Goal: Share content: Share content

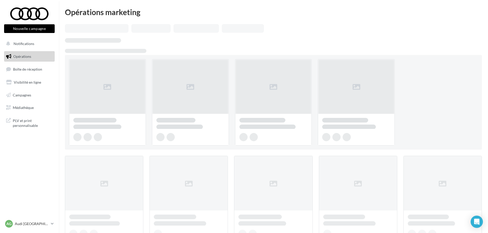
click at [42, 31] on button "Nouvelle campagne" at bounding box center [29, 28] width 51 height 9
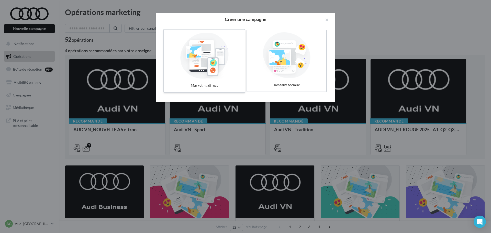
click at [209, 80] on label "Marketing direct" at bounding box center [204, 61] width 82 height 64
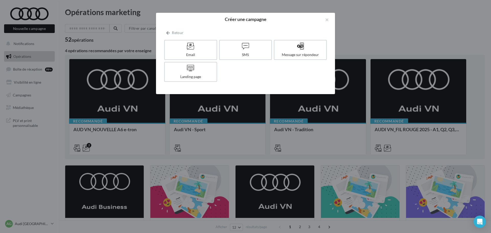
click at [175, 37] on div "Retour Email SMS Message sur répondeur Landing page" at bounding box center [245, 57] width 163 height 54
click at [173, 33] on button "Retour" at bounding box center [174, 33] width 21 height 6
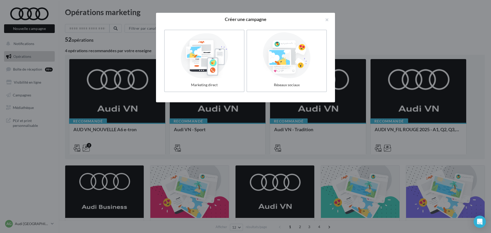
drag, startPoint x: 286, startPoint y: 67, endPoint x: 281, endPoint y: 63, distance: 6.8
click at [287, 67] on div at bounding box center [286, 55] width 75 height 46
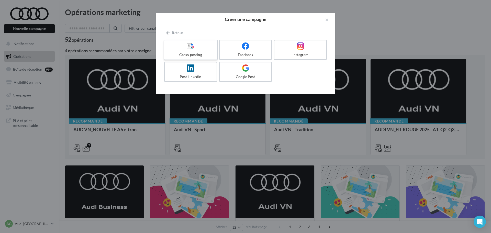
click at [186, 50] on div at bounding box center [190, 46] width 49 height 8
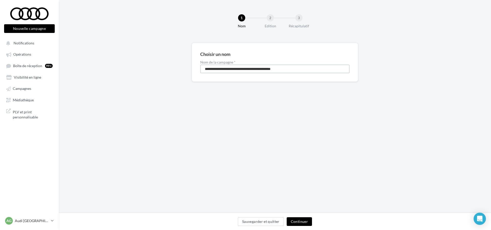
drag, startPoint x: 233, startPoint y: 68, endPoint x: 153, endPoint y: 68, distance: 80.3
click at [153, 68] on div "**********" at bounding box center [275, 70] width 432 height 55
type input "**********"
click at [302, 222] on button "Continuer" at bounding box center [299, 222] width 25 height 9
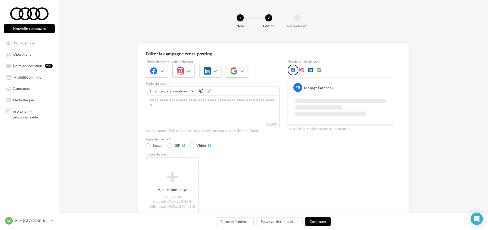
click at [244, 68] on button at bounding box center [243, 71] width 6 height 8
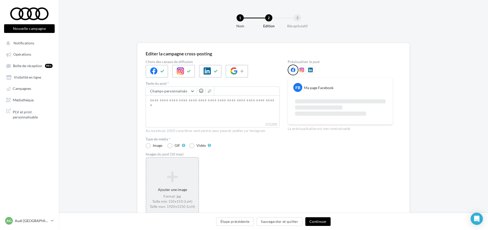
click at [169, 185] on div "Ajouter une image Format: jpg Taille min: 150x150 (LxH) Taille max: 1920x1350 (…" at bounding box center [172, 190] width 52 height 43
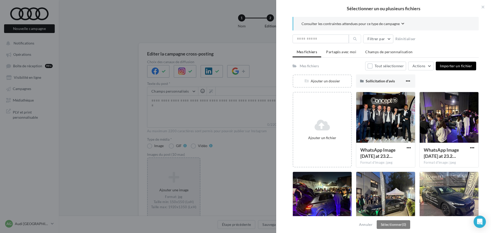
click at [463, 64] on span "Importer un fichier" at bounding box center [456, 66] width 32 height 4
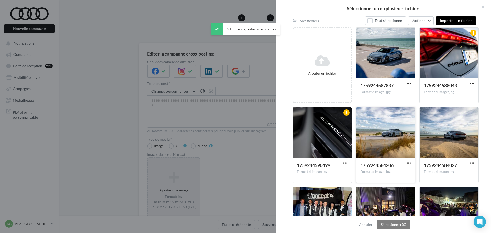
scroll to position [60, 0]
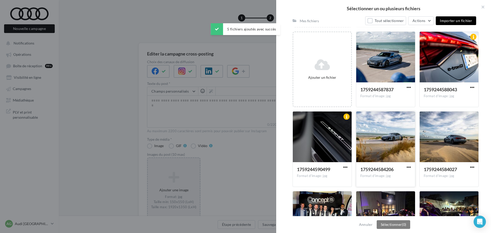
click at [401, 158] on div at bounding box center [385, 136] width 59 height 51
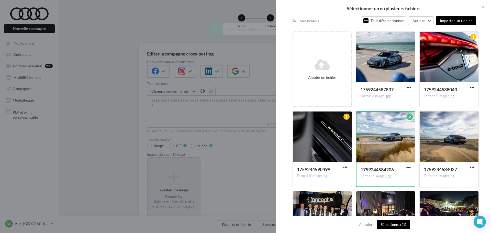
click at [465, 154] on div at bounding box center [448, 136] width 59 height 51
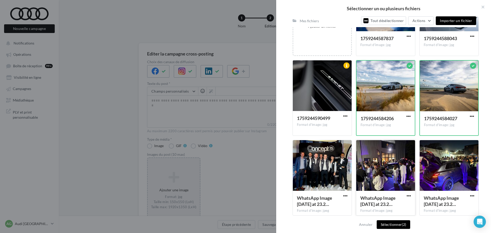
scroll to position [9, 0]
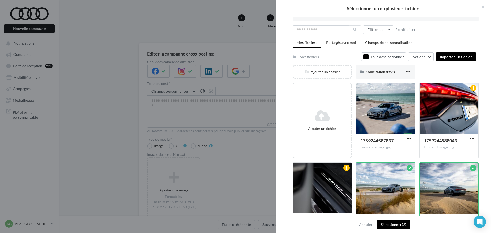
click at [463, 57] on span "Importer un fichier" at bounding box center [456, 56] width 32 height 4
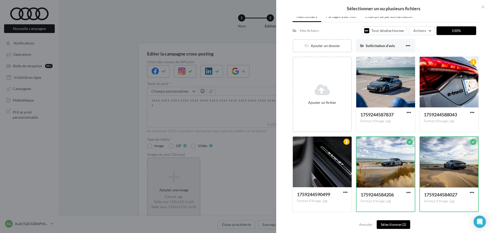
scroll to position [35, 0]
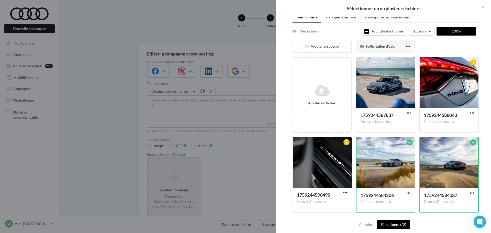
click at [303, 175] on div at bounding box center [385, 194] width 186 height 363
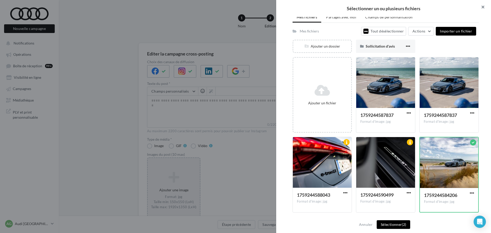
click at [482, 6] on button "button" at bounding box center [480, 7] width 20 height 15
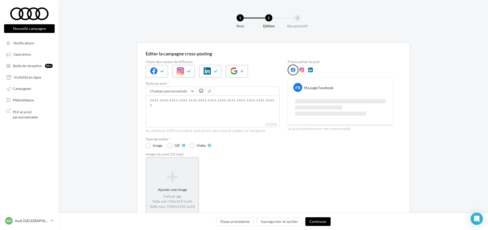
click at [170, 166] on div "Ajouter une image Format: jpg Taille min: 150x150 (LxH) Taille max: 1920x1350 (…" at bounding box center [172, 190] width 53 height 66
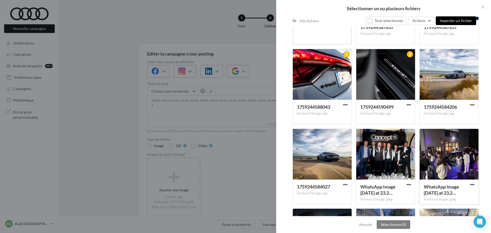
scroll to position [111, 0]
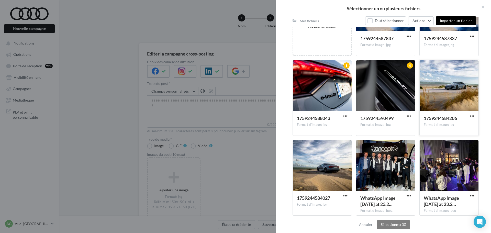
click at [458, 80] on div at bounding box center [448, 85] width 59 height 51
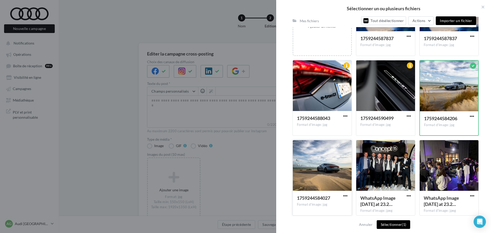
click at [317, 172] on div at bounding box center [322, 165] width 59 height 51
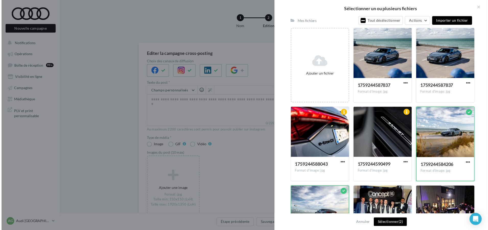
scroll to position [60, 0]
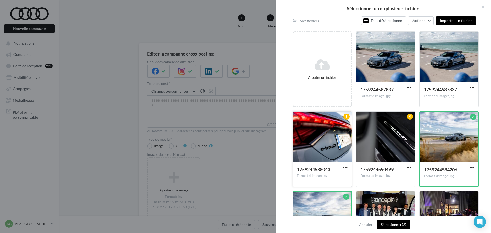
click at [323, 144] on div at bounding box center [322, 136] width 59 height 51
drag, startPoint x: 388, startPoint y: 143, endPoint x: 445, endPoint y: 60, distance: 101.0
click at [388, 143] on div at bounding box center [385, 136] width 59 height 51
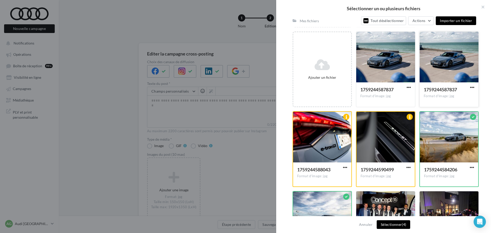
click at [445, 60] on div at bounding box center [448, 57] width 59 height 51
click at [401, 221] on button "Sélectionner (5)" at bounding box center [393, 224] width 33 height 9
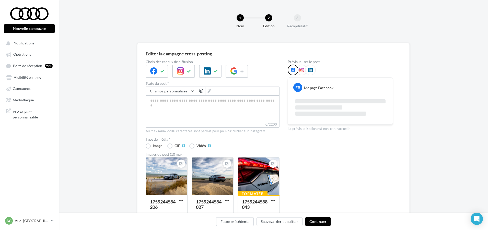
drag, startPoint x: 193, startPoint y: 112, endPoint x: 200, endPoint y: 101, distance: 12.3
click at [193, 111] on textarea "0/2200" at bounding box center [213, 108] width 134 height 27
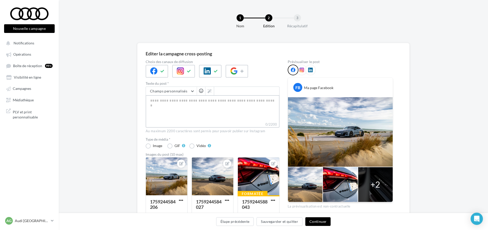
paste textarea "**********"
type textarea "**********"
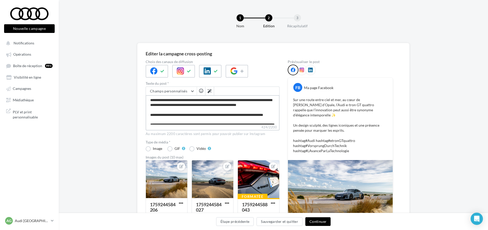
scroll to position [19, 0]
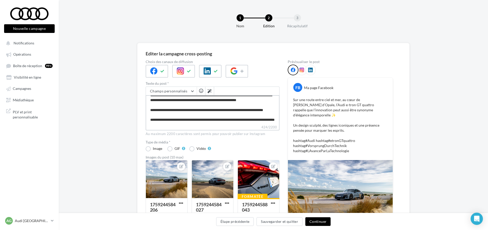
drag, startPoint x: 163, startPoint y: 116, endPoint x: 145, endPoint y: 117, distance: 18.2
click at [145, 117] on div "Editer la campagne cross-posting Choix des canaux de diffusion Texte du post * …" at bounding box center [273, 176] width 272 height 266
type textarea "**********"
drag, startPoint x: 172, startPoint y: 115, endPoint x: 160, endPoint y: 115, distance: 12.3
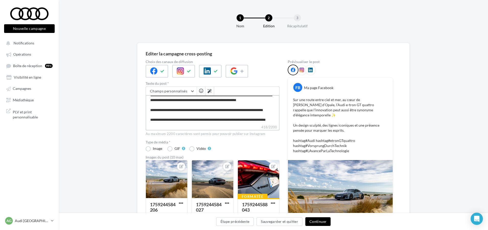
click at [160, 115] on textarea "**********" at bounding box center [213, 109] width 134 height 29
type textarea "**********"
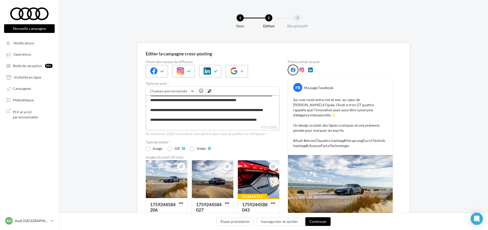
drag, startPoint x: 199, startPoint y: 116, endPoint x: 188, endPoint y: 117, distance: 11.1
click at [188, 117] on textarea "**********" at bounding box center [213, 109] width 134 height 29
type textarea "**********"
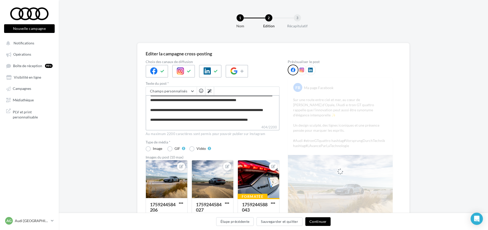
drag, startPoint x: 163, startPoint y: 121, endPoint x: 149, endPoint y: 120, distance: 14.1
click at [149, 120] on textarea "**********" at bounding box center [213, 109] width 134 height 29
type textarea "**********"
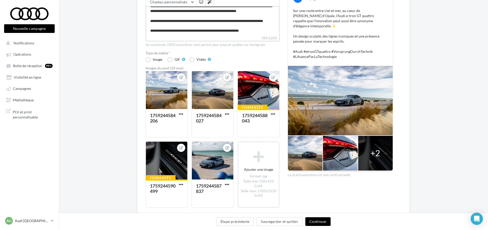
scroll to position [58, 0]
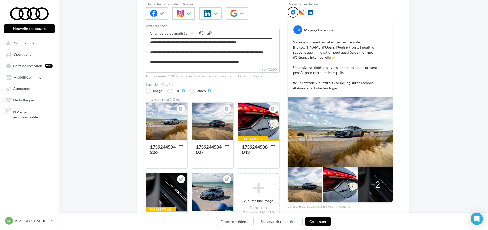
type textarea "**********"
click at [327, 220] on button "Continuer" at bounding box center [317, 222] width 25 height 9
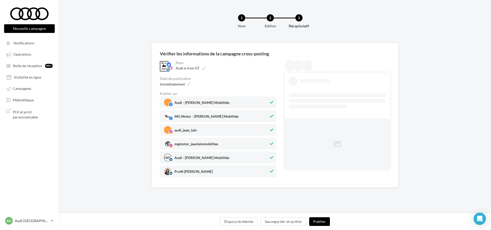
click at [272, 112] on div "MG Motor - Jean Lain Mobilités" at bounding box center [218, 116] width 117 height 12
click at [270, 141] on button at bounding box center [272, 144] width 6 height 6
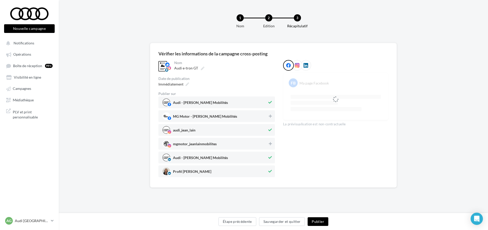
click at [271, 168] on div "Profil Alice Thuot" at bounding box center [216, 172] width 117 height 12
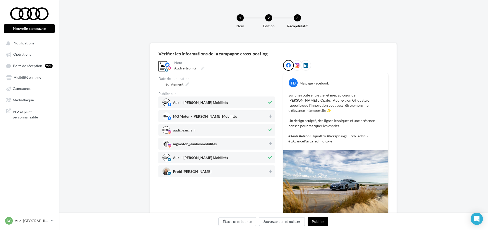
click at [314, 220] on button "Publier" at bounding box center [318, 222] width 20 height 9
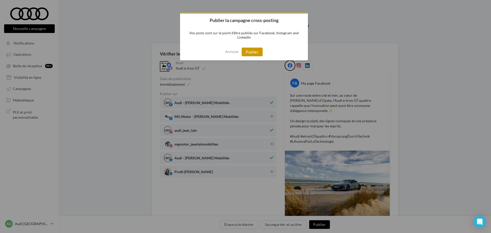
click at [249, 52] on button "Publier" at bounding box center [252, 52] width 21 height 9
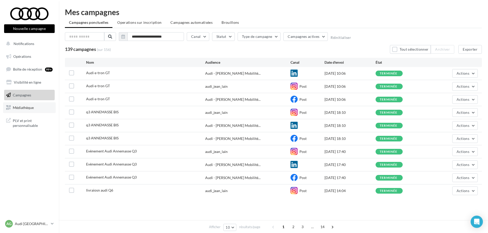
click at [38, 107] on link "Médiathèque" at bounding box center [29, 107] width 53 height 11
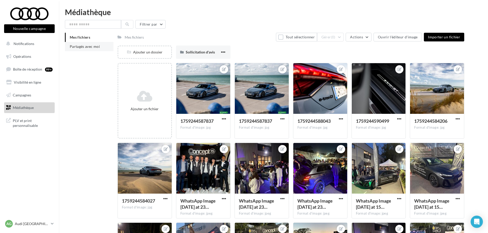
click at [94, 45] on span "Partagés avec moi" at bounding box center [85, 46] width 30 height 4
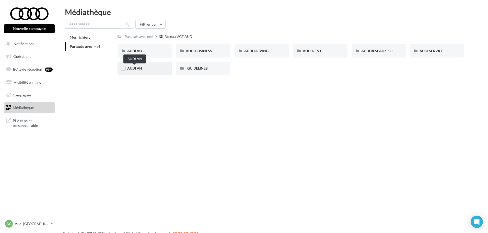
click at [139, 69] on span "AUDI VN" at bounding box center [134, 68] width 15 height 4
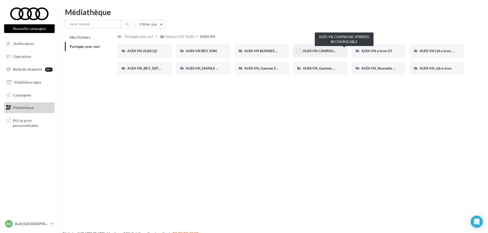
click at [312, 50] on span "AUDI VN CAMPAGNE HYBRIDE RECHARGEABLE" at bounding box center [343, 51] width 80 height 4
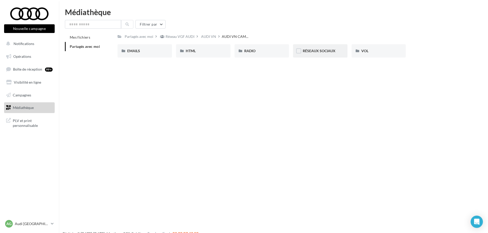
click at [327, 50] on span "RÉSEAUX SOCIAUX" at bounding box center [319, 51] width 33 height 4
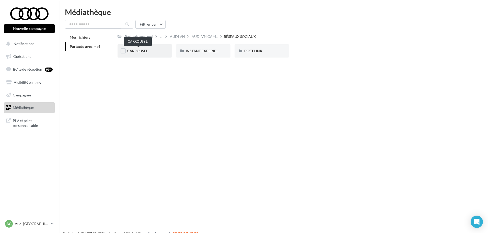
click at [140, 53] on span "CARROUSEL" at bounding box center [137, 51] width 21 height 4
click at [138, 53] on span "A3 TFSI e" at bounding box center [134, 51] width 15 height 4
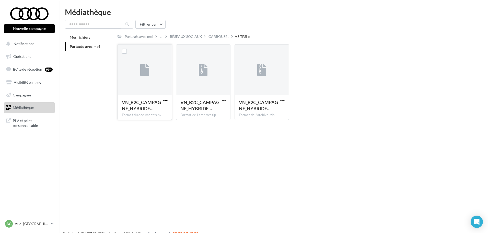
click at [167, 99] on span "button" at bounding box center [165, 100] width 4 height 4
click at [142, 111] on button "Télécharger" at bounding box center [143, 110] width 51 height 13
click at [224, 100] on span "button" at bounding box center [224, 100] width 4 height 4
drag, startPoint x: 343, startPoint y: 138, endPoint x: 226, endPoint y: 27, distance: 160.5
click at [343, 138] on div "Nouvelle campagne Nouvelle campagne Notifications Opérations Boîte de réception…" at bounding box center [244, 124] width 488 height 233
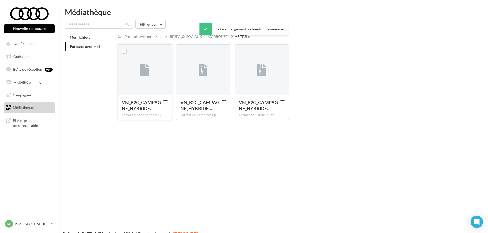
click at [222, 37] on div "Le téléchargement va bientôt commencer" at bounding box center [243, 30] width 89 height 14
click at [221, 36] on div "Le téléchargement va bientôt commencer" at bounding box center [243, 30] width 89 height 14
click at [224, 35] on div "CARROUSEL" at bounding box center [219, 36] width 21 height 5
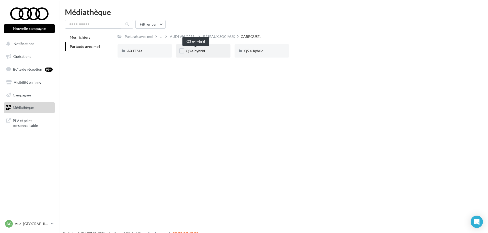
click at [204, 52] on span "Q3 e-hybrid" at bounding box center [195, 51] width 19 height 4
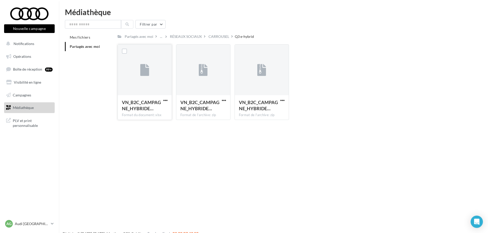
click at [168, 99] on button "button" at bounding box center [165, 100] width 6 height 5
click at [141, 111] on button "Télécharger" at bounding box center [143, 110] width 51 height 13
click at [223, 38] on div "CARROUSEL" at bounding box center [219, 36] width 21 height 5
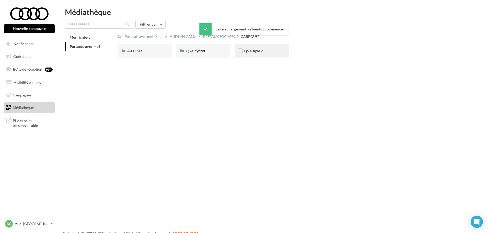
click at [255, 53] on div "Q5 e-hybrid" at bounding box center [261, 50] width 35 height 5
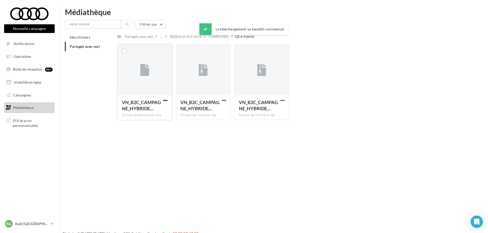
click at [163, 102] on span "button" at bounding box center [165, 100] width 4 height 4
click at [143, 113] on button "Télécharger" at bounding box center [143, 110] width 51 height 13
click at [188, 34] on div "RÉSEAUX SOCIAUX" at bounding box center [186, 36] width 32 height 5
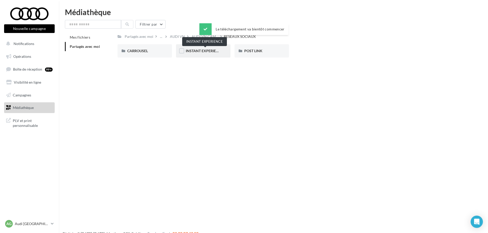
click at [204, 50] on span "INSTANT EXPERIENCE" at bounding box center [204, 51] width 37 height 4
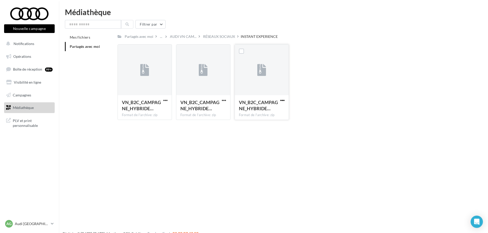
click at [281, 101] on span "button" at bounding box center [282, 100] width 4 height 4
click at [257, 111] on button "Télécharger" at bounding box center [260, 110] width 51 height 13
click at [219, 35] on div "Le téléchargement va bientôt commencer" at bounding box center [243, 29] width 89 height 12
click at [218, 36] on div "Le téléchargement va bientôt commencer" at bounding box center [243, 30] width 89 height 14
click at [214, 38] on div "RÉSEAUX SOCIAUX" at bounding box center [219, 36] width 32 height 5
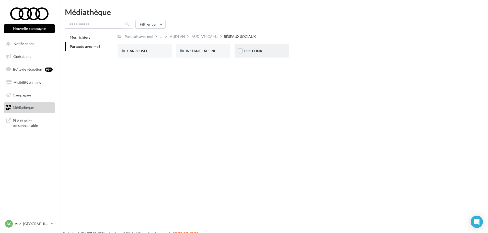
click at [245, 55] on div "POST LINK" at bounding box center [262, 50] width 54 height 13
click at [224, 38] on div "RÉSEAUX SOCIAUX" at bounding box center [219, 36] width 32 height 5
click at [130, 50] on span "CARROUSEL" at bounding box center [137, 51] width 21 height 4
click at [166, 51] on div "A3 TFSI e" at bounding box center [145, 50] width 54 height 13
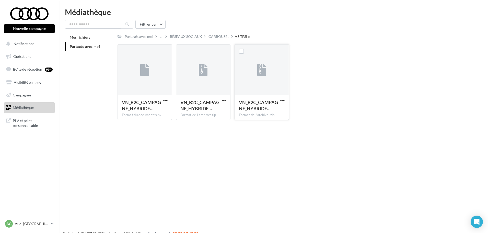
click at [281, 100] on span "button" at bounding box center [282, 100] width 4 height 4
click at [259, 112] on button "Télécharger" at bounding box center [260, 110] width 51 height 13
click at [225, 100] on span "button" at bounding box center [224, 100] width 4 height 4
click at [207, 111] on button "Télécharger" at bounding box center [201, 110] width 51 height 13
click at [223, 34] on div "CARROUSEL" at bounding box center [219, 36] width 21 height 5
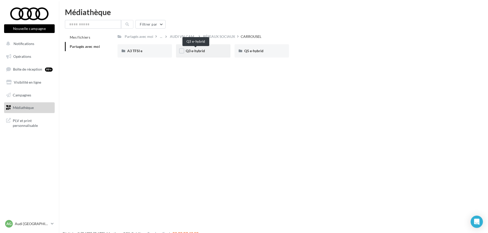
click at [201, 51] on span "Q3 e-hybrid" at bounding box center [195, 51] width 19 height 4
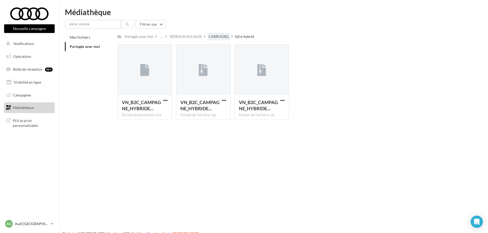
click at [225, 36] on div "CARROUSEL" at bounding box center [219, 36] width 21 height 5
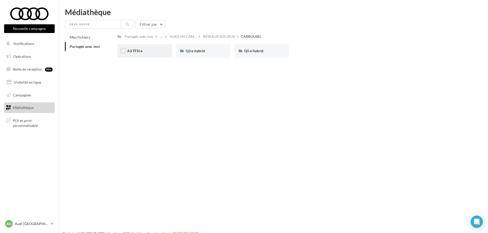
click at [137, 52] on span "A3 TFSI e" at bounding box center [134, 51] width 15 height 4
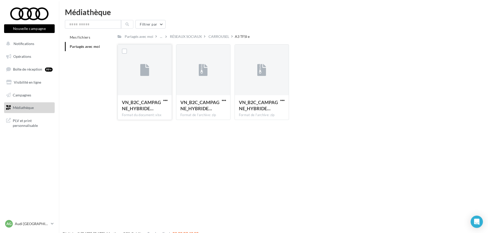
click at [168, 99] on button "button" at bounding box center [165, 100] width 6 height 5
drag, startPoint x: 153, startPoint y: 110, endPoint x: 164, endPoint y: 109, distance: 11.8
click at [153, 110] on button "Télécharger" at bounding box center [143, 110] width 51 height 13
click at [222, 39] on div "CARROUSEL" at bounding box center [219, 36] width 23 height 7
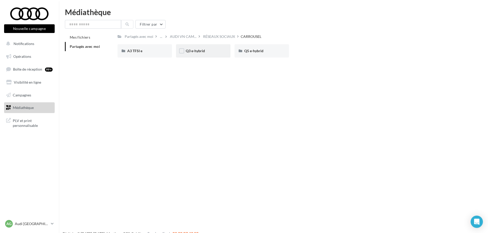
click at [204, 49] on span "Q3 e-hybrid" at bounding box center [195, 51] width 19 height 4
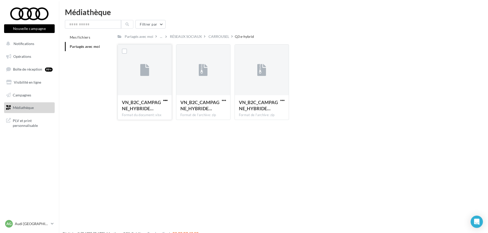
click at [167, 100] on span "button" at bounding box center [165, 100] width 4 height 4
click at [140, 110] on button "Télécharger" at bounding box center [143, 110] width 51 height 13
click at [225, 100] on span "button" at bounding box center [224, 100] width 4 height 4
drag, startPoint x: 209, startPoint y: 108, endPoint x: 276, endPoint y: 102, distance: 66.7
click at [210, 108] on button "Télécharger" at bounding box center [201, 110] width 51 height 13
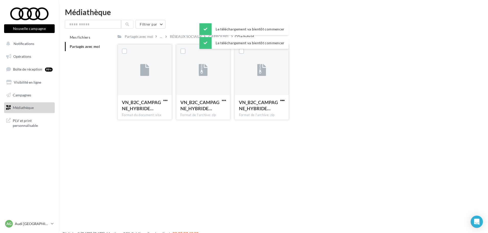
click at [282, 100] on span "button" at bounding box center [282, 100] width 4 height 4
click at [256, 110] on button "Télécharger" at bounding box center [260, 110] width 51 height 13
click at [227, 35] on div "CARROUSEL" at bounding box center [219, 36] width 21 height 5
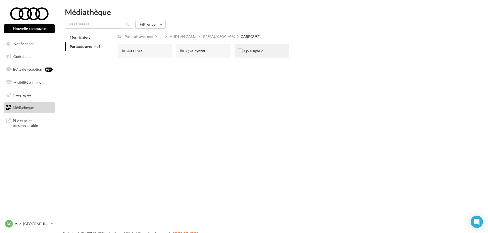
click at [261, 49] on span "Q5 e-hybrid" at bounding box center [253, 51] width 19 height 4
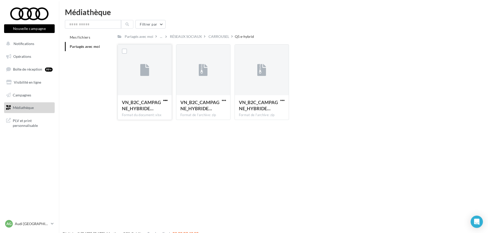
click at [164, 100] on span "button" at bounding box center [165, 100] width 4 height 4
click at [317, 152] on div "Nouvelle campagne Nouvelle campagne Notifications Opérations Boîte de réception…" at bounding box center [244, 124] width 488 height 233
click at [164, 100] on span "button" at bounding box center [165, 100] width 4 height 4
click at [145, 110] on button "Télécharger" at bounding box center [143, 110] width 51 height 13
click at [225, 98] on span "button" at bounding box center [224, 100] width 4 height 4
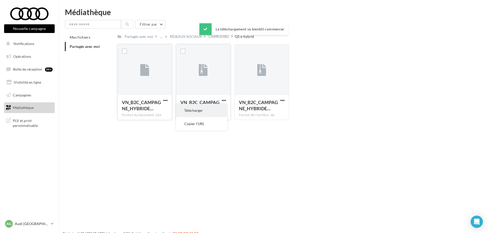
click at [209, 107] on button "Télécharger" at bounding box center [201, 110] width 51 height 13
click at [281, 100] on span "button" at bounding box center [282, 100] width 4 height 4
click at [263, 110] on button "Télécharger" at bounding box center [260, 110] width 51 height 13
click at [276, 183] on div "Nouvelle campagne Nouvelle campagne Notifications Opérations Boîte de réception…" at bounding box center [244, 124] width 488 height 233
click at [284, 100] on span "button" at bounding box center [282, 100] width 4 height 4
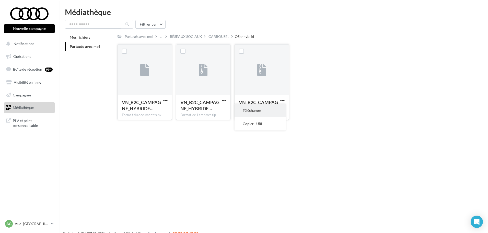
click at [260, 111] on button "Télécharger" at bounding box center [260, 110] width 51 height 13
click at [225, 37] on div "CARROUSEL" at bounding box center [219, 36] width 21 height 5
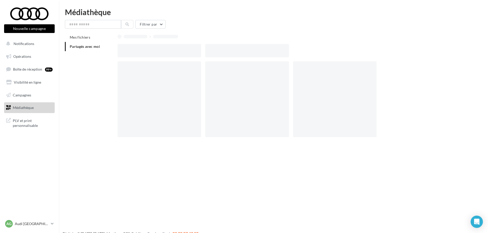
click at [185, 117] on div at bounding box center [160, 99] width 84 height 76
click at [26, 124] on span "PLV et print personnalisable" at bounding box center [33, 122] width 40 height 11
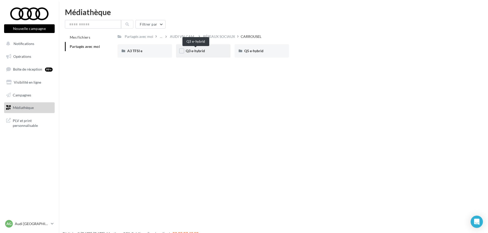
click at [203, 52] on span "Q3 e-hybrid" at bounding box center [195, 51] width 19 height 4
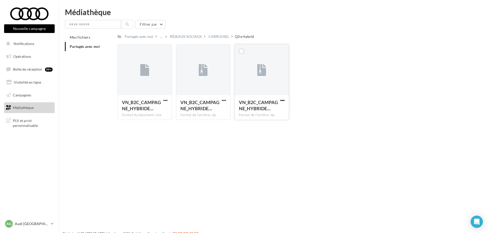
click at [282, 100] on span "button" at bounding box center [282, 100] width 4 height 4
click at [260, 109] on button "Télécharger" at bounding box center [260, 110] width 51 height 13
click at [330, 130] on div "Nouvelle campagne Nouvelle campagne Notifications Opérations Boîte de réception…" at bounding box center [244, 124] width 488 height 233
click at [283, 99] on span "button" at bounding box center [282, 100] width 4 height 4
drag, startPoint x: 337, startPoint y: 119, endPoint x: 265, endPoint y: 112, distance: 72.9
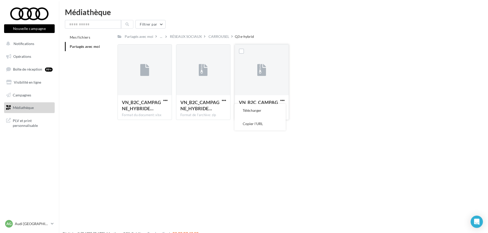
click at [335, 117] on div "VN_B2C_CAMPAGNE_HYBRIDE… Format du document: xlsx VN_B2C_CAMPAGNE_HYBRIDE_RECHA…" at bounding box center [293, 84] width 351 height 80
click at [285, 100] on button "button" at bounding box center [282, 100] width 6 height 5
click at [260, 110] on button "Télécharger" at bounding box center [260, 110] width 51 height 13
click at [221, 38] on div "CARROUSEL" at bounding box center [219, 36] width 21 height 5
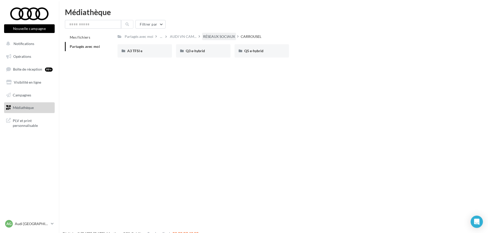
click at [219, 36] on div "RÉSEAUX SOCIAUX" at bounding box center [219, 36] width 32 height 5
click at [199, 37] on span "AUDI VN CAM..." at bounding box center [205, 36] width 27 height 5
click at [203, 36] on div "AUDI VN" at bounding box center [208, 36] width 15 height 5
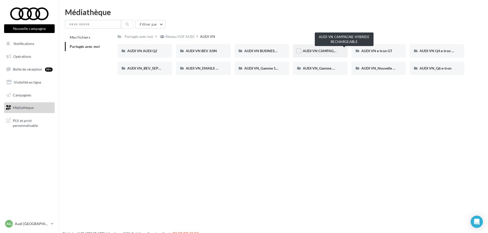
click at [322, 50] on span "AUDI VN CAMPAGNE HYBRIDE RECHARGEABLE" at bounding box center [343, 51] width 80 height 4
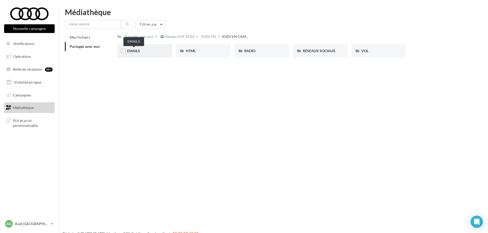
click at [131, 51] on span "EMAILS" at bounding box center [133, 51] width 13 height 4
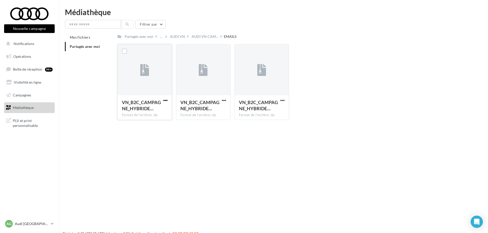
click at [166, 101] on span "button" at bounding box center [165, 100] width 4 height 4
click at [140, 110] on button "Télécharger" at bounding box center [143, 110] width 51 height 13
click at [225, 101] on span "button" at bounding box center [224, 100] width 4 height 4
drag, startPoint x: 209, startPoint y: 110, endPoint x: 294, endPoint y: 99, distance: 86.6
click at [210, 110] on button "Télécharger" at bounding box center [201, 110] width 51 height 13
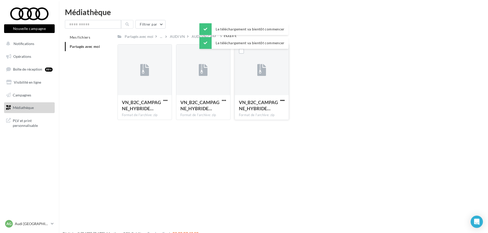
click at [282, 99] on span "button" at bounding box center [282, 100] width 4 height 4
drag, startPoint x: 265, startPoint y: 107, endPoint x: 279, endPoint y: 116, distance: 16.3
click at [265, 107] on button "Télécharger" at bounding box center [260, 110] width 51 height 13
click at [166, 99] on span "button" at bounding box center [165, 100] width 4 height 4
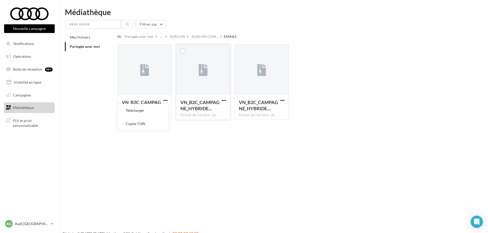
drag, startPoint x: 140, startPoint y: 111, endPoint x: 207, endPoint y: 101, distance: 67.7
click at [142, 110] on button "Télécharger" at bounding box center [143, 110] width 51 height 13
click at [224, 101] on span "button" at bounding box center [224, 100] width 4 height 4
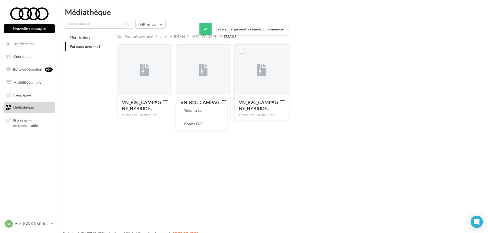
drag, startPoint x: 209, startPoint y: 109, endPoint x: 255, endPoint y: 102, distance: 46.6
click at [209, 109] on button "Télécharger" at bounding box center [201, 110] width 51 height 13
click at [284, 100] on span "button" at bounding box center [282, 100] width 4 height 4
click at [252, 112] on button "Télécharger" at bounding box center [260, 110] width 51 height 13
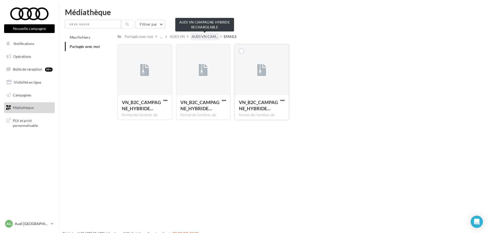
click at [201, 36] on span "AUDI VN CAM..." at bounding box center [205, 36] width 27 height 5
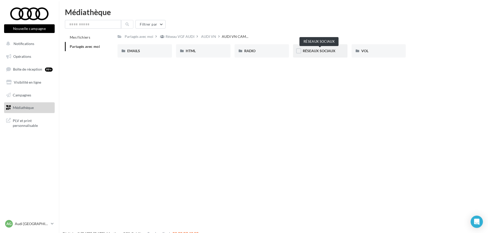
click at [329, 53] on span "RÉSEAUX SOCIAUX" at bounding box center [319, 51] width 33 height 4
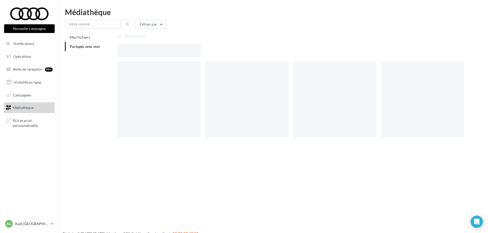
click at [329, 53] on div at bounding box center [293, 50] width 351 height 13
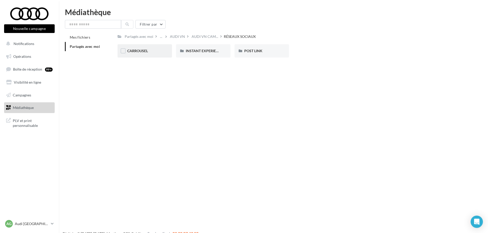
click at [145, 54] on div "CARROUSEL" at bounding box center [145, 50] width 54 height 13
click at [141, 52] on span "A3 TFSI e" at bounding box center [134, 51] width 15 height 4
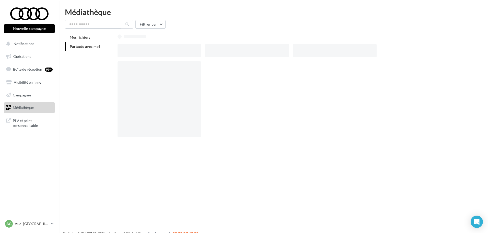
click at [141, 52] on div at bounding box center [160, 50] width 84 height 13
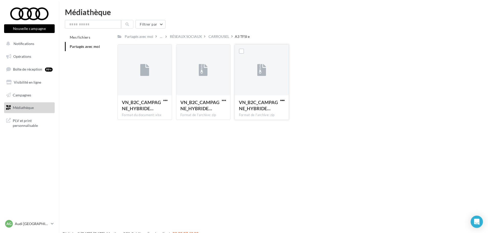
click at [282, 101] on span "button" at bounding box center [282, 100] width 4 height 4
click at [256, 110] on button "Télécharger" at bounding box center [260, 110] width 51 height 13
click at [226, 33] on div "CARROUSEL" at bounding box center [219, 36] width 23 height 7
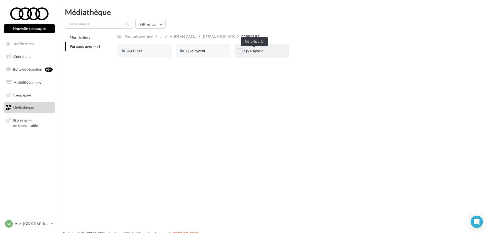
click at [262, 51] on span "Q5 e-hybrid" at bounding box center [253, 51] width 19 height 4
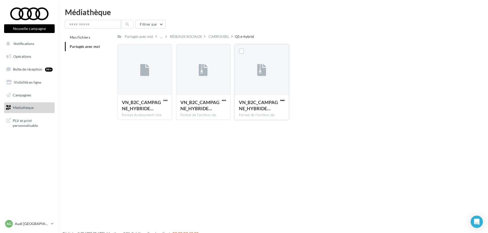
click at [282, 99] on span "button" at bounding box center [282, 100] width 4 height 4
click at [257, 109] on button "Télécharger" at bounding box center [260, 110] width 51 height 13
drag, startPoint x: 145, startPoint y: 37, endPoint x: 181, endPoint y: 59, distance: 42.0
click at [145, 38] on div "Partagés avec moi" at bounding box center [139, 36] width 29 height 5
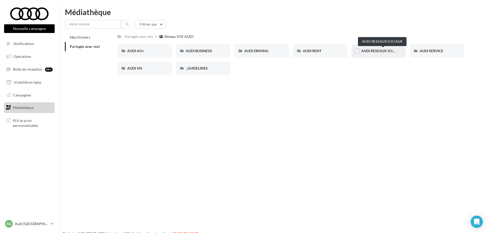
click at [369, 50] on span "AUDI RESEAUX SOCIAUX" at bounding box center [382, 51] width 42 height 4
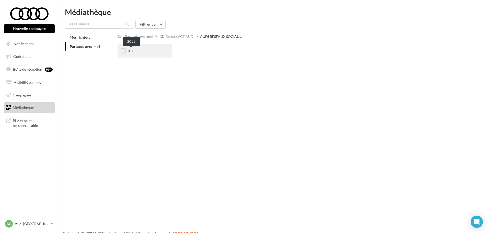
click at [134, 49] on span "2025" at bounding box center [131, 51] width 8 height 4
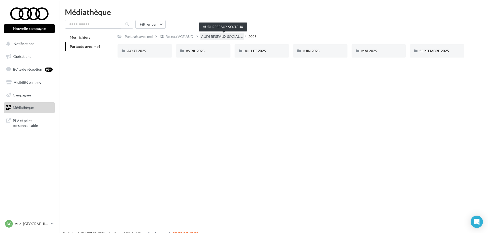
click at [225, 38] on span "AUDI RESEAUX SOCIAU..." at bounding box center [222, 36] width 42 height 5
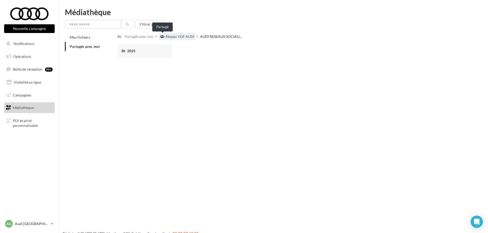
click at [162, 36] on icon at bounding box center [162, 37] width 5 height 4
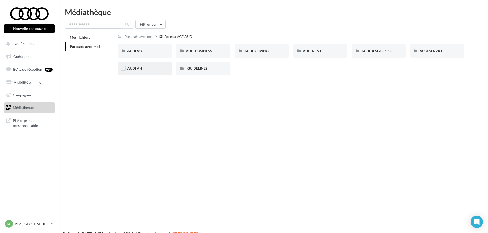
click at [147, 66] on div "AUDI VN" at bounding box center [144, 68] width 35 height 5
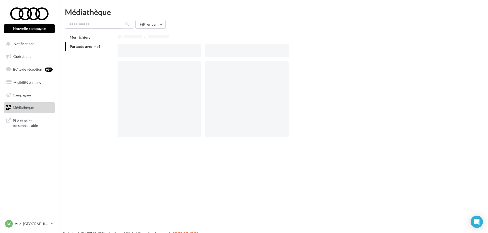
click at [147, 66] on div at bounding box center [160, 99] width 84 height 76
click at [31, 119] on span "PLV et print personnalisable" at bounding box center [33, 122] width 40 height 11
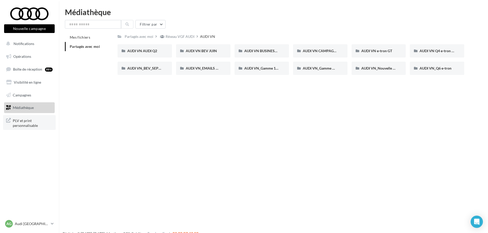
click at [32, 124] on span "PLV et print personnalisable" at bounding box center [33, 122] width 40 height 11
click at [93, 48] on span "Partagés avec moi" at bounding box center [85, 46] width 30 height 4
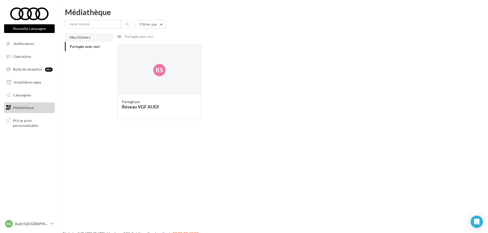
click at [88, 35] on span "Mes fichiers" at bounding box center [80, 37] width 20 height 4
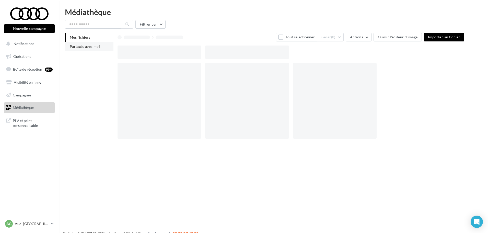
click at [89, 45] on span "Partagés avec moi" at bounding box center [85, 46] width 30 height 4
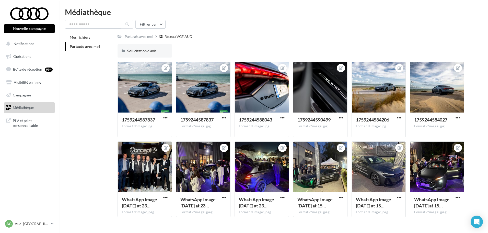
click at [89, 45] on span "Partagés avec moi" at bounding box center [85, 46] width 30 height 4
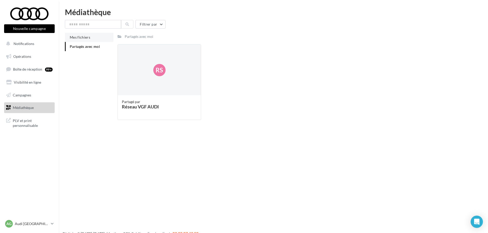
click at [85, 35] on span "Mes fichiers" at bounding box center [80, 37] width 20 height 4
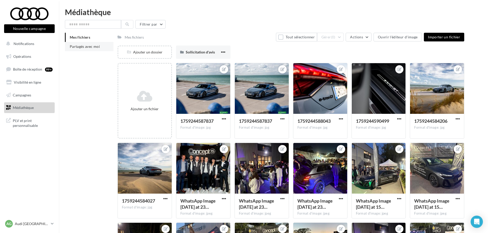
click at [88, 46] on span "Partagés avec moi" at bounding box center [85, 46] width 30 height 4
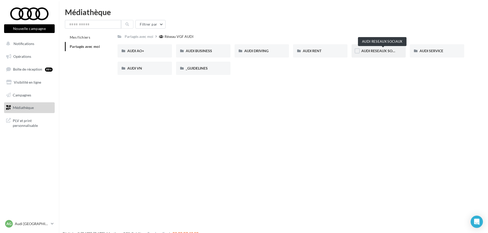
click at [367, 50] on span "AUDI RESEAUX SOCIAUX" at bounding box center [382, 51] width 42 height 4
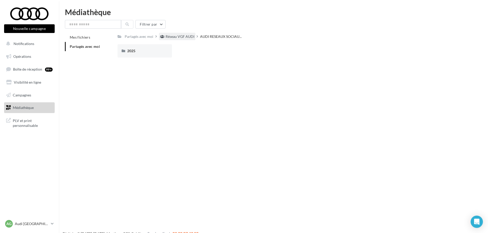
click at [185, 36] on div "Réseau VGF AUDI" at bounding box center [180, 36] width 29 height 5
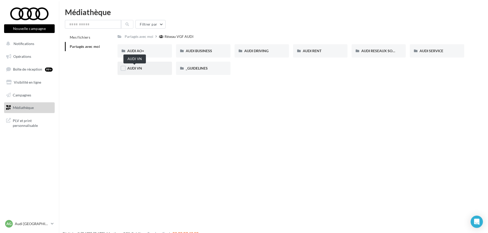
click at [138, 69] on span "AUDI VN" at bounding box center [134, 68] width 15 height 4
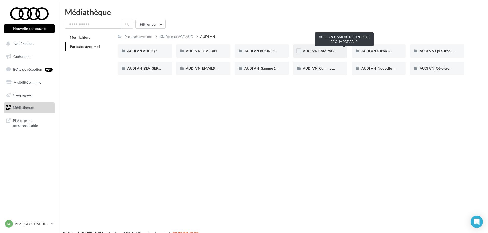
click at [324, 52] on span "AUDI VN CAMPAGNE HYBRIDE RECHARGEABLE" at bounding box center [343, 51] width 80 height 4
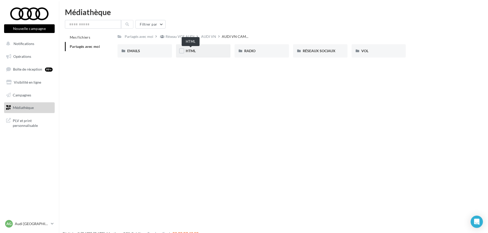
click at [193, 52] on span "HTML" at bounding box center [191, 51] width 10 height 4
click at [146, 50] on div "A3 TFSI e" at bounding box center [144, 50] width 35 height 5
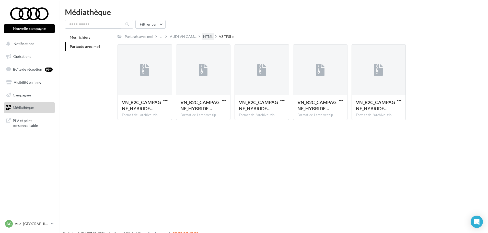
click at [211, 36] on div "HTML" at bounding box center [208, 36] width 10 height 5
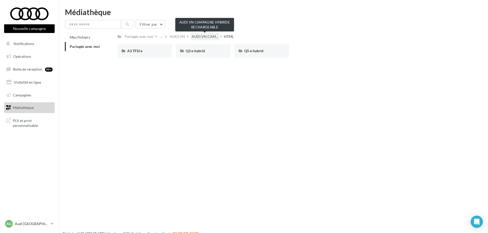
click at [196, 36] on span "AUDI VN CAM..." at bounding box center [205, 36] width 27 height 5
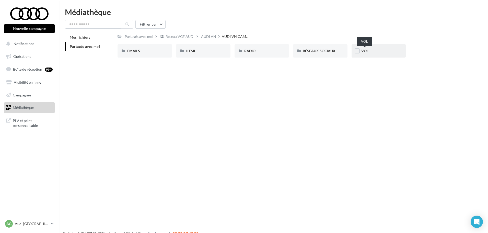
click at [362, 50] on span "VOL" at bounding box center [364, 51] width 7 height 4
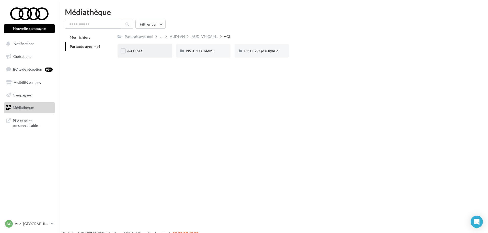
click at [150, 52] on div "A3 TFSI e" at bounding box center [144, 50] width 35 height 5
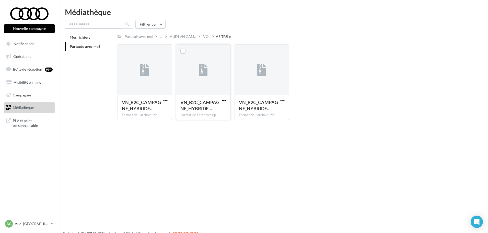
click at [224, 100] on span "button" at bounding box center [224, 100] width 4 height 4
click at [198, 110] on button "Télécharger" at bounding box center [201, 110] width 51 height 13
click at [208, 139] on div "Nouvelle campagne Nouvelle campagne Notifications Opérations Boîte de réception…" at bounding box center [244, 124] width 488 height 233
drag, startPoint x: 306, startPoint y: 144, endPoint x: 262, endPoint y: 105, distance: 58.7
click at [307, 144] on div "Nouvelle campagne Nouvelle campagne Notifications Opérations Boîte de réception…" at bounding box center [244, 124] width 488 height 233
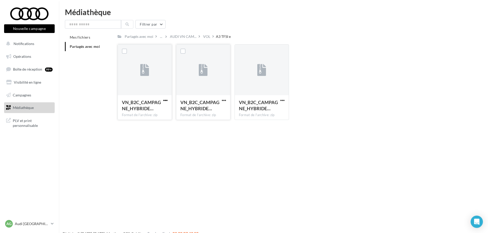
click at [165, 101] on span "button" at bounding box center [165, 100] width 4 height 4
click at [145, 109] on button "Télécharger" at bounding box center [143, 110] width 51 height 13
click at [223, 99] on span "button" at bounding box center [224, 100] width 4 height 4
click at [200, 110] on button "Télécharger" at bounding box center [201, 110] width 51 height 13
click at [282, 101] on span "button" at bounding box center [282, 100] width 4 height 4
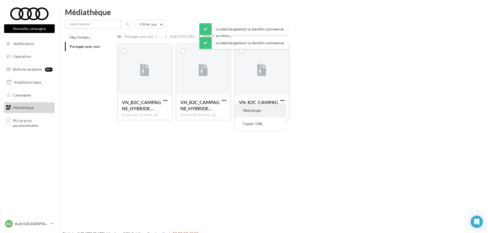
click at [261, 110] on button "Télécharger" at bounding box center [260, 110] width 51 height 13
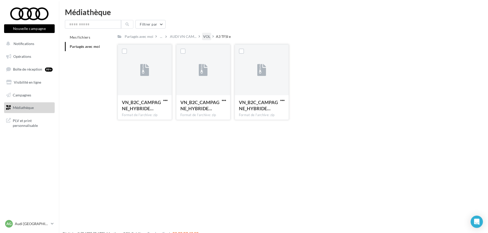
click at [207, 37] on div "VOL" at bounding box center [206, 36] width 7 height 5
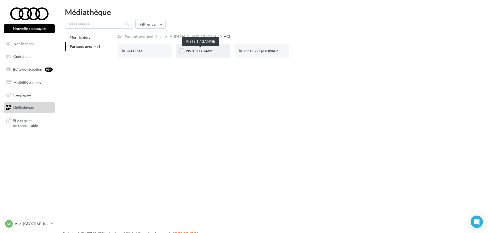
click at [199, 50] on span "PISTE 1 / GAMME" at bounding box center [200, 51] width 29 height 4
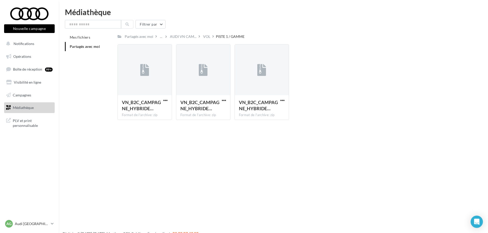
drag, startPoint x: 248, startPoint y: 167, endPoint x: 248, endPoint y: 161, distance: 5.6
click at [249, 164] on div "Nouvelle campagne Nouvelle campagne Notifications Opérations Boîte de réception…" at bounding box center [244, 124] width 488 height 233
click at [165, 100] on span "button" at bounding box center [165, 100] width 4 height 4
click at [138, 113] on button "Télécharger" at bounding box center [143, 110] width 51 height 13
click at [223, 101] on span "button" at bounding box center [224, 100] width 4 height 4
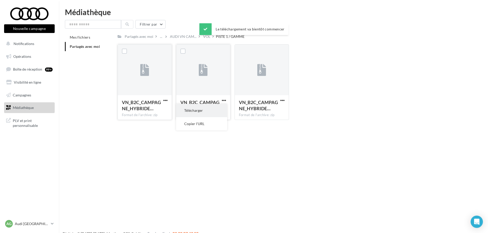
click at [202, 111] on button "Télécharger" at bounding box center [201, 110] width 51 height 13
click at [282, 99] on span "button" at bounding box center [282, 100] width 4 height 4
click at [262, 110] on button "Télécharger" at bounding box center [260, 110] width 51 height 13
click at [205, 38] on div "VOL" at bounding box center [206, 36] width 7 height 5
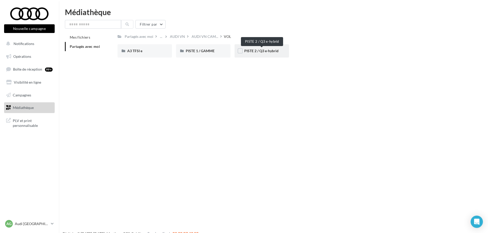
click at [271, 52] on span "PISTE 2 / Q3 e-hybrid" at bounding box center [261, 51] width 34 height 4
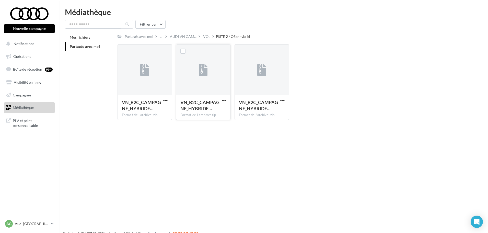
drag, startPoint x: 246, startPoint y: 168, endPoint x: 195, endPoint y: 108, distance: 78.0
click at [247, 168] on div "Nouvelle campagne Nouvelle campagne Notifications Opérations Boîte de réception…" at bounding box center [244, 124] width 488 height 233
click at [165, 100] on span "button" at bounding box center [165, 100] width 4 height 4
click at [136, 113] on button "Télécharger" at bounding box center [143, 110] width 51 height 13
click at [225, 100] on span "button" at bounding box center [224, 100] width 4 height 4
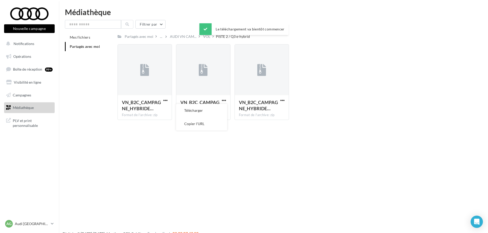
drag, startPoint x: 198, startPoint y: 110, endPoint x: 290, endPoint y: 97, distance: 92.5
click at [199, 110] on button "Télécharger" at bounding box center [201, 110] width 51 height 13
click at [281, 100] on span "button" at bounding box center [282, 100] width 4 height 4
click at [258, 108] on button "Télécharger" at bounding box center [260, 110] width 51 height 13
click at [244, 180] on div "Nouvelle campagne Nouvelle campagne Notifications Opérations Boîte de réception…" at bounding box center [244, 124] width 488 height 233
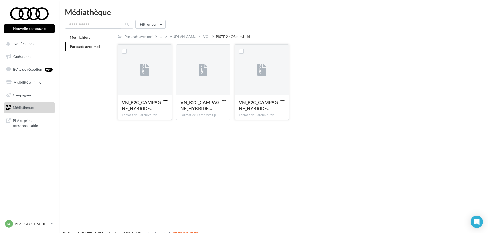
click at [166, 100] on span "button" at bounding box center [165, 100] width 4 height 4
click at [144, 109] on button "Télécharger" at bounding box center [143, 110] width 51 height 13
click at [225, 100] on span "button" at bounding box center [224, 100] width 4 height 4
drag, startPoint x: 201, startPoint y: 110, endPoint x: 258, endPoint y: 101, distance: 56.8
click at [203, 110] on button "Télécharger" at bounding box center [201, 110] width 51 height 13
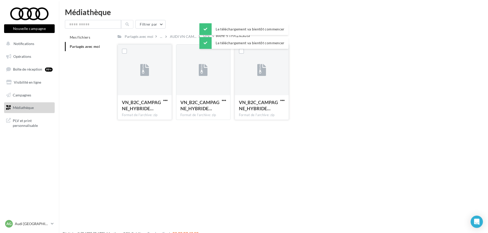
click at [288, 101] on div "VN_B2C_CAMPAGNE_HYBRIDE… Format de l'archive: zip" at bounding box center [262, 107] width 54 height 24
click at [284, 100] on span "button" at bounding box center [282, 100] width 4 height 4
drag, startPoint x: 265, startPoint y: 111, endPoint x: 277, endPoint y: 111, distance: 12.5
click at [264, 111] on button "Télécharger" at bounding box center [260, 110] width 51 height 13
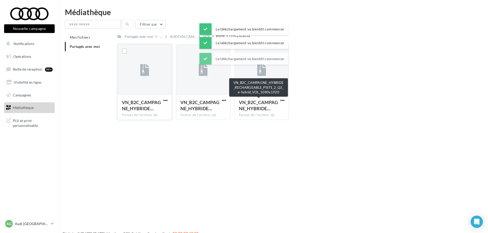
click at [412, 113] on div "VN_B2C_CAMPAGNE_HYBRIDE… Format de l'archive: zip VN_B2C_CAMPAGNE_HYBRIDE_RECHA…" at bounding box center [293, 84] width 351 height 80
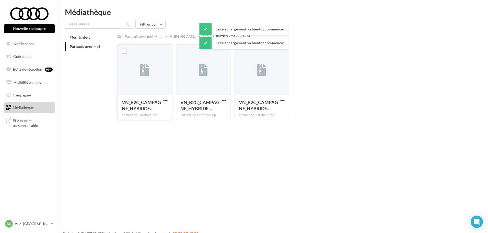
click at [418, 90] on div "VN_B2C_CAMPAGNE_HYBRIDE… Format de l'archive: zip VN_B2C_CAMPAGNE_HYBRIDE_RECHA…" at bounding box center [293, 84] width 351 height 80
click at [374, 147] on div "Nouvelle campagne Nouvelle campagne Notifications Opérations Boîte de réception…" at bounding box center [244, 124] width 488 height 233
drag, startPoint x: 200, startPoint y: 154, endPoint x: 210, endPoint y: 159, distance: 11.2
click at [210, 159] on div "Nouvelle campagne Nouvelle campagne Notifications Opérations Boîte de réception…" at bounding box center [244, 124] width 488 height 233
drag, startPoint x: 241, startPoint y: 139, endPoint x: 175, endPoint y: 106, distance: 74.4
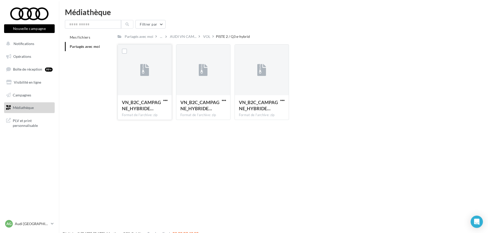
click at [241, 139] on div "Nouvelle campagne Nouvelle campagne Notifications Opérations Boîte de réception…" at bounding box center [244, 124] width 488 height 233
click at [165, 99] on span "button" at bounding box center [165, 100] width 4 height 4
click at [142, 109] on button "Télécharger" at bounding box center [143, 110] width 51 height 13
drag, startPoint x: 465, startPoint y: 89, endPoint x: 254, endPoint y: 33, distance: 217.8
click at [464, 89] on div "VN_B2C_CAMPAGNE_HYBRIDE… Format de l'archive: zip VN_B2C_CAMPAGNE_HYBRIDE_RECHA…" at bounding box center [293, 84] width 351 height 80
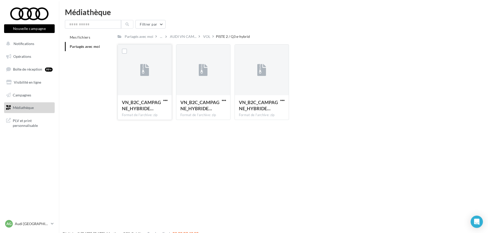
drag, startPoint x: 220, startPoint y: 17, endPoint x: 211, endPoint y: 1, distance: 18.3
click at [221, 16] on div "Médiathèque Filtrer par Mes fichiers Partagés avec moi Partagés avec moi ... AU…" at bounding box center [273, 66] width 429 height 116
drag, startPoint x: 381, startPoint y: 74, endPoint x: 360, endPoint y: 64, distance: 23.8
click at [376, 72] on div "VN_B2C_CAMPAGNE_HYBRIDE… Format de l'archive: zip VN_B2C_CAMPAGNE_HYBRIDE_RECHA…" at bounding box center [293, 84] width 351 height 80
click at [261, 185] on div "Nouvelle campagne Nouvelle campagne Notifications Opérations Boîte de réception…" at bounding box center [244, 124] width 488 height 233
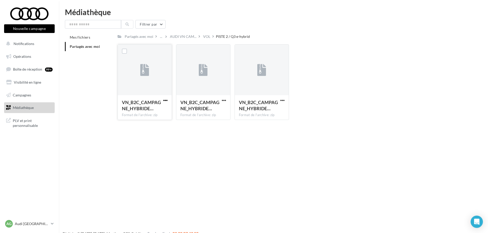
click at [166, 99] on span "button" at bounding box center [165, 100] width 4 height 4
click at [148, 109] on button "Télécharger" at bounding box center [143, 110] width 51 height 13
drag, startPoint x: 206, startPoint y: 40, endPoint x: 207, endPoint y: 37, distance: 3.2
click at [206, 40] on div "VOL" at bounding box center [206, 36] width 9 height 7
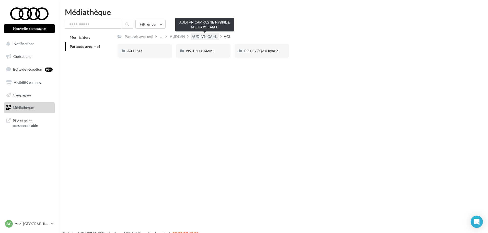
click at [203, 37] on span "AUDI VN CAM..." at bounding box center [205, 36] width 27 height 5
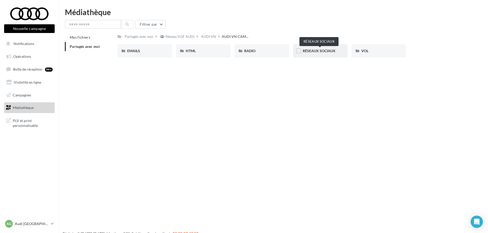
click at [324, 50] on span "RÉSEAUX SOCIAUX" at bounding box center [319, 51] width 33 height 4
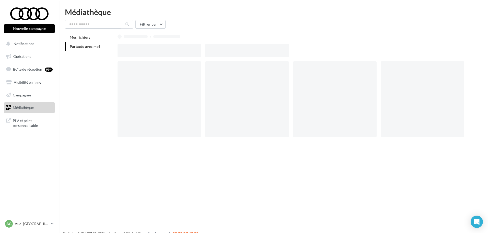
click at [324, 50] on div at bounding box center [293, 50] width 351 height 13
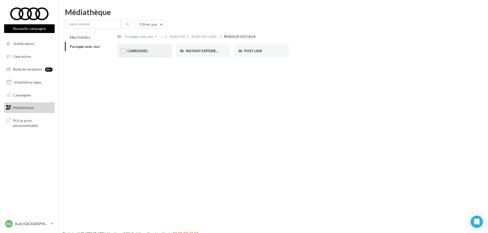
click at [142, 53] on div "CARROUSEL" at bounding box center [144, 50] width 35 height 5
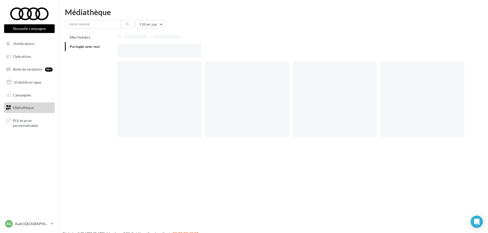
click at [142, 53] on div at bounding box center [160, 50] width 84 height 13
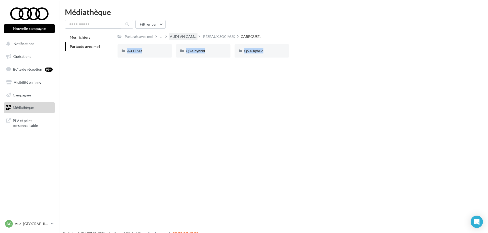
click at [183, 40] on div "AUDI VN CAM..." at bounding box center [183, 36] width 29 height 7
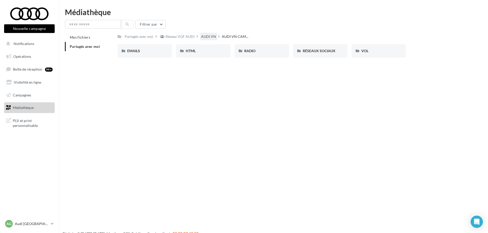
click at [202, 36] on div "AUDI VN" at bounding box center [208, 36] width 15 height 5
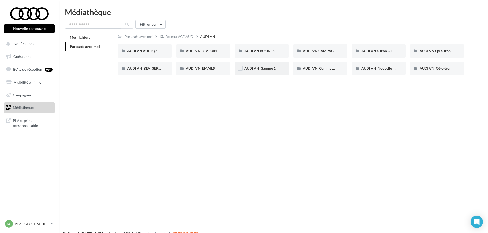
click at [245, 67] on span "AUDI VN_Gamme 100% électrique" at bounding box center [271, 68] width 55 height 4
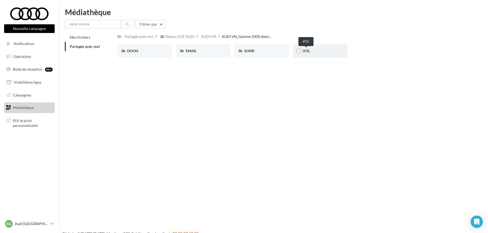
click at [305, 50] on span "VOL" at bounding box center [306, 51] width 7 height 4
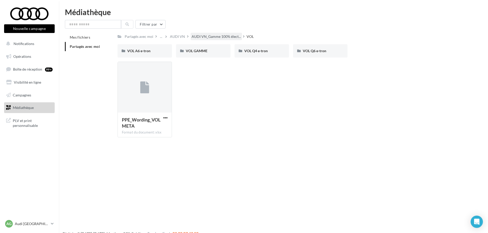
click at [215, 40] on div "AUDI VN_Gamme 100% élect..." at bounding box center [216, 36] width 51 height 7
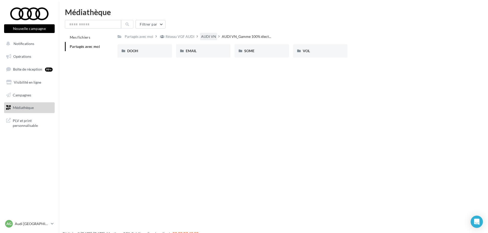
click at [210, 38] on div "AUDI VN" at bounding box center [208, 36] width 15 height 5
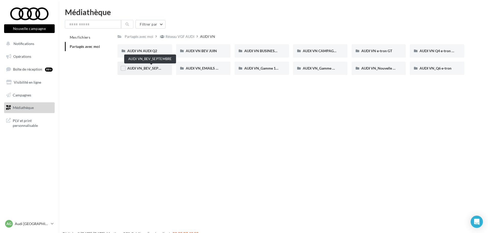
click at [147, 69] on span "AUDI VN_BEV_SEPTEMBRE" at bounding box center [149, 68] width 45 height 4
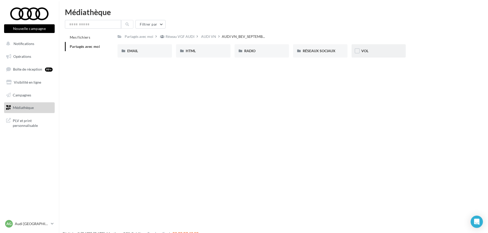
click at [360, 53] on div "VOL" at bounding box center [379, 50] width 54 height 13
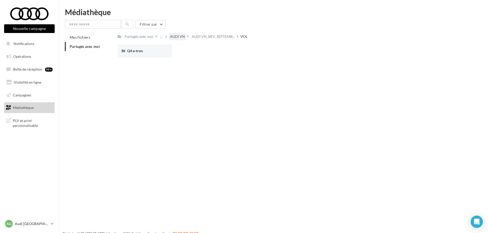
click at [178, 37] on div "AUDI VN" at bounding box center [177, 36] width 15 height 5
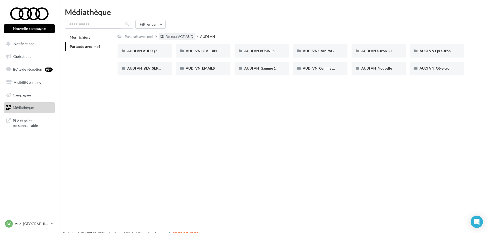
click at [175, 35] on div "Réseau VGF AUDI" at bounding box center [180, 36] width 29 height 5
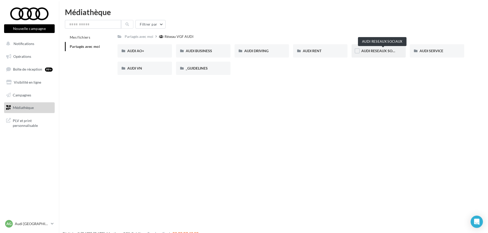
click at [367, 52] on span "AUDI RESEAUX SOCIAUX" at bounding box center [382, 51] width 42 height 4
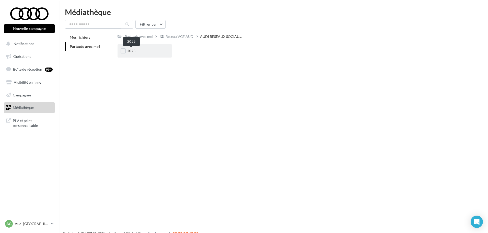
click at [130, 50] on span "2025" at bounding box center [131, 51] width 8 height 4
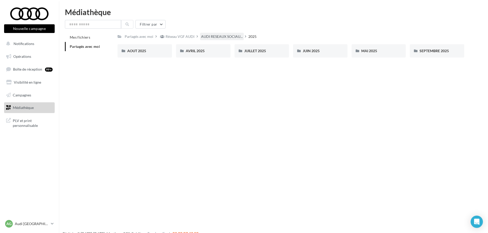
click at [207, 36] on span "AUDI RESEAUX SOCIAU..." at bounding box center [222, 36] width 42 height 5
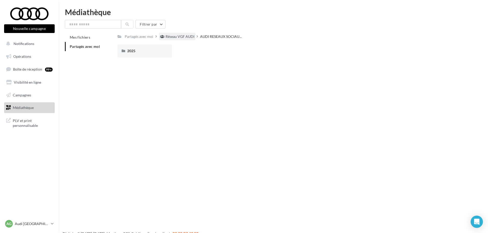
click at [175, 36] on div "Réseau VGF AUDI" at bounding box center [180, 36] width 29 height 5
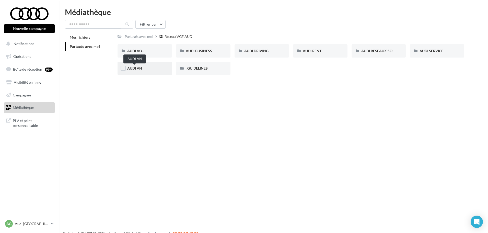
click at [136, 70] on span "AUDI VN" at bounding box center [134, 68] width 15 height 4
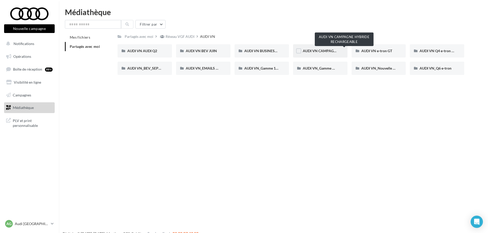
click at [327, 52] on span "AUDI VN CAMPAGNE HYBRIDE RECHARGEABLE" at bounding box center [343, 51] width 80 height 4
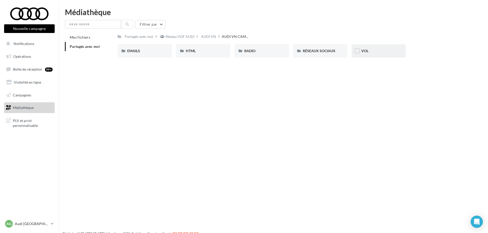
click at [368, 49] on span "VOL" at bounding box center [364, 51] width 7 height 4
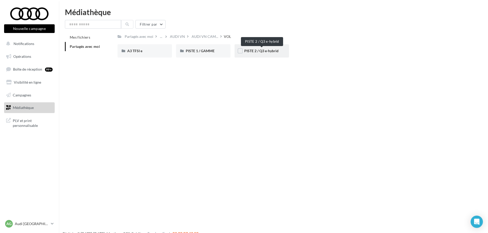
click at [272, 52] on span "PISTE 2 / Q3 e-hybrid" at bounding box center [261, 51] width 34 height 4
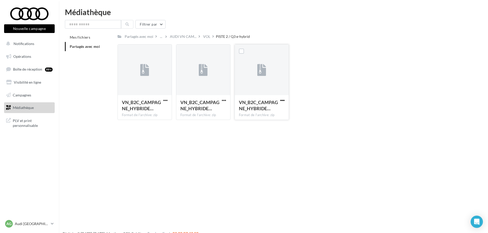
drag, startPoint x: 282, startPoint y: 99, endPoint x: 277, endPoint y: 103, distance: 6.7
click at [282, 99] on span "button" at bounding box center [282, 100] width 4 height 4
click at [259, 112] on button "Télécharger" at bounding box center [260, 110] width 51 height 13
drag, startPoint x: 278, startPoint y: 195, endPoint x: 280, endPoint y: 124, distance: 71.1
click at [278, 195] on div "Nouvelle campagne Nouvelle campagne Notifications Opérations Boîte de réception…" at bounding box center [244, 124] width 488 height 233
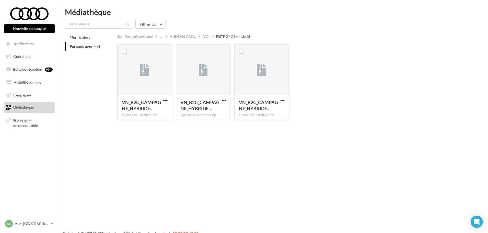
click at [167, 99] on span "button" at bounding box center [165, 100] width 4 height 4
click at [147, 113] on button "Télécharger" at bounding box center [143, 110] width 51 height 13
click at [225, 100] on span "button" at bounding box center [224, 100] width 4 height 4
drag, startPoint x: 195, startPoint y: 110, endPoint x: 279, endPoint y: 101, distance: 84.6
click at [197, 110] on button "Télécharger" at bounding box center [201, 110] width 51 height 13
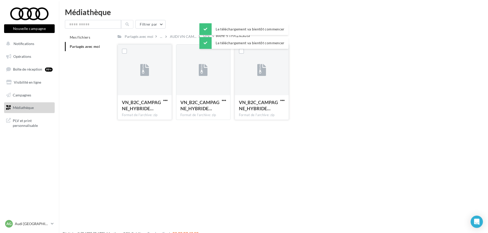
click at [281, 100] on span "button" at bounding box center [282, 100] width 4 height 4
click at [256, 110] on button "Télécharger" at bounding box center [260, 110] width 51 height 13
